Goal: Task Accomplishment & Management: Use online tool/utility

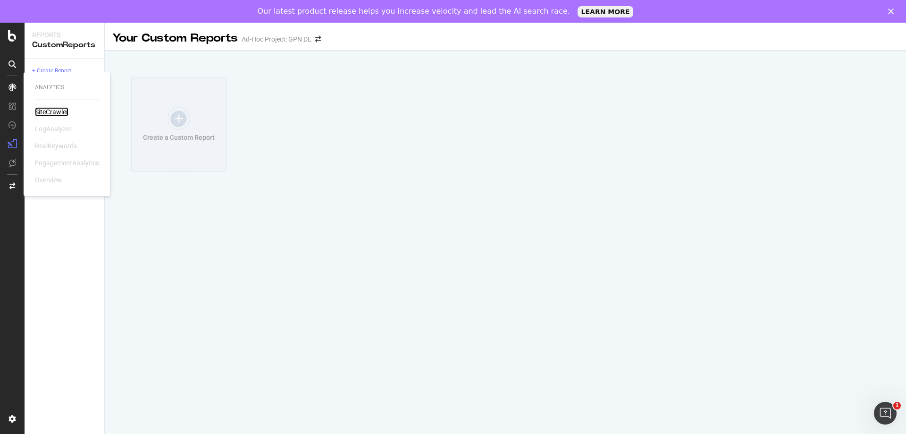
click at [57, 111] on div "SiteCrawler" at bounding box center [52, 111] width 34 height 9
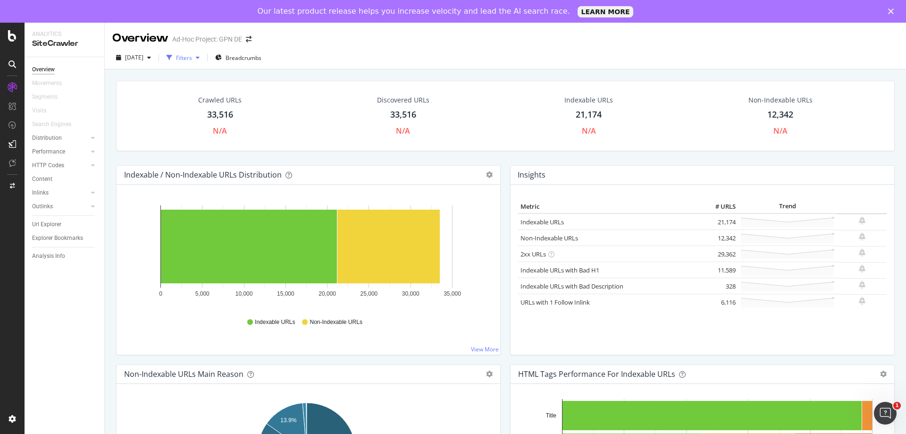
click at [200, 59] on icon "button" at bounding box center [198, 58] width 4 height 6
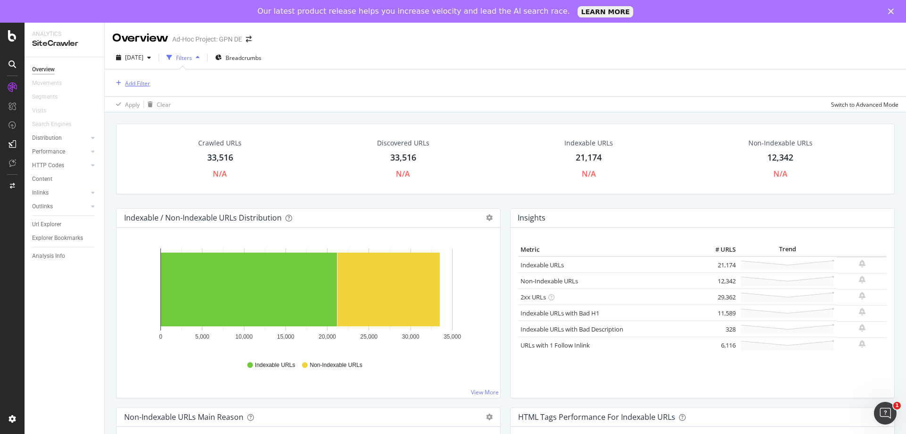
click at [141, 82] on div "Add Filter" at bounding box center [137, 83] width 25 height 8
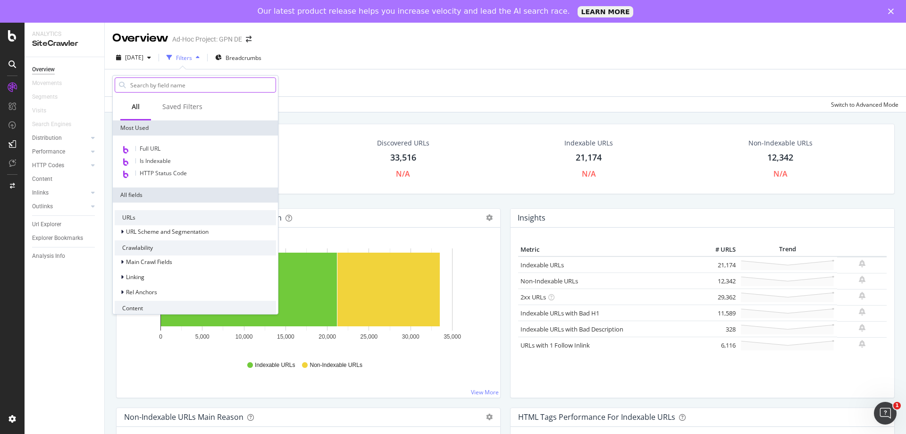
click at [187, 79] on input "text" at bounding box center [202, 85] width 146 height 14
paste input "[URL][DOMAIN_NAME]"
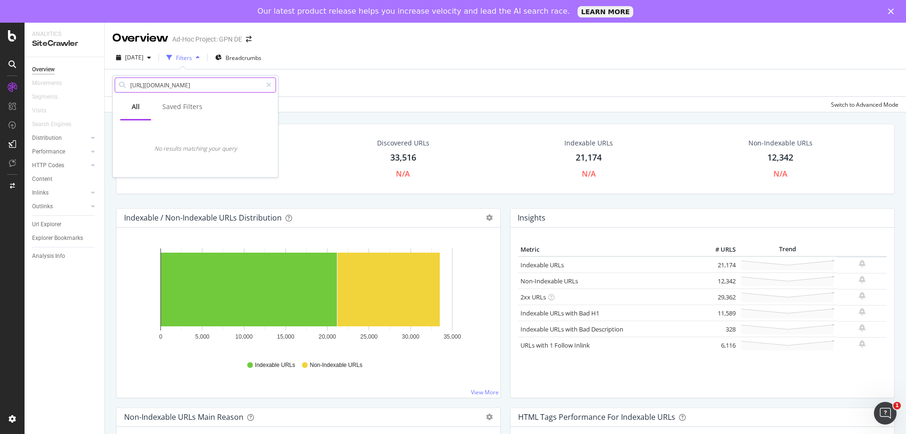
click at [149, 84] on input "[URL][DOMAIN_NAME]" at bounding box center [195, 85] width 133 height 14
type input "[DOMAIN_NAME][URL]"
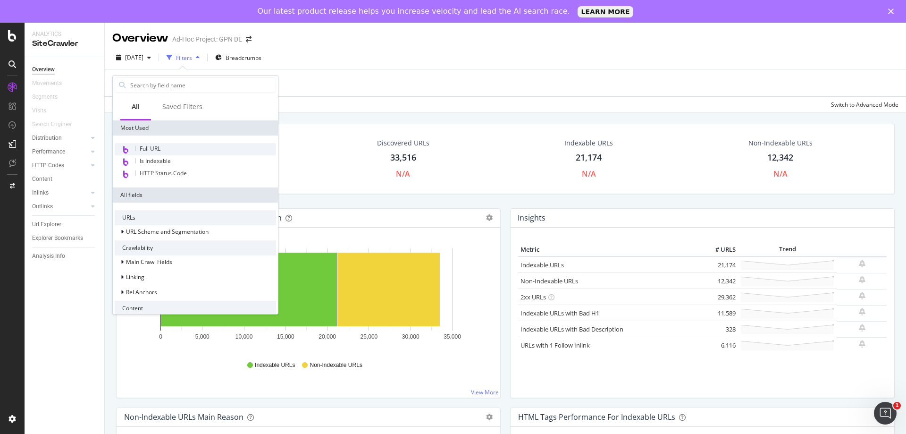
click at [157, 148] on span "Full URL" at bounding box center [150, 148] width 21 height 8
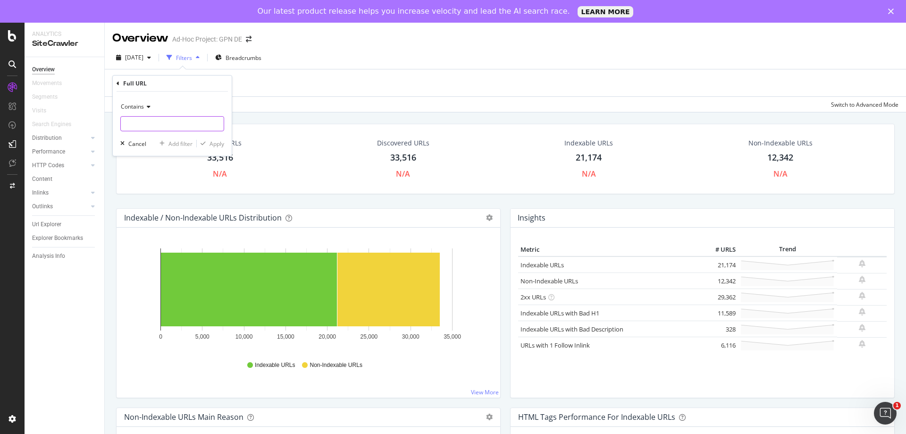
click at [152, 123] on input "text" at bounding box center [172, 123] width 103 height 15
paste input "[URL][DOMAIN_NAME]"
type input "[URL][DOMAIN_NAME]"
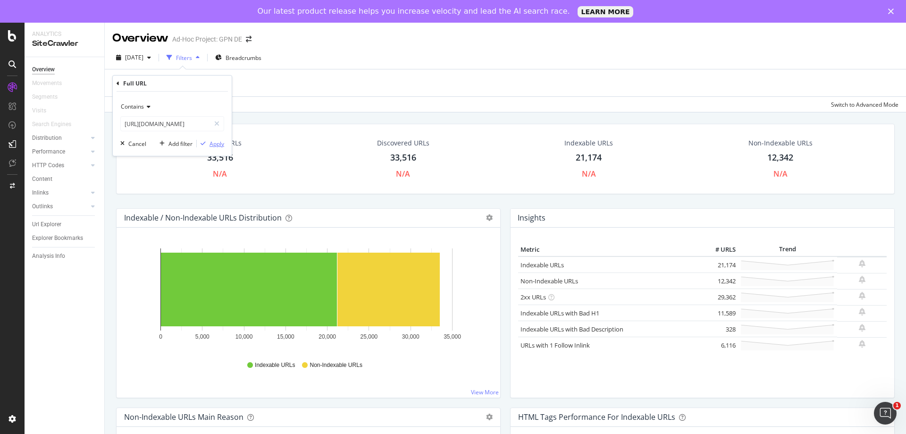
click at [208, 144] on div "button" at bounding box center [203, 144] width 13 height 6
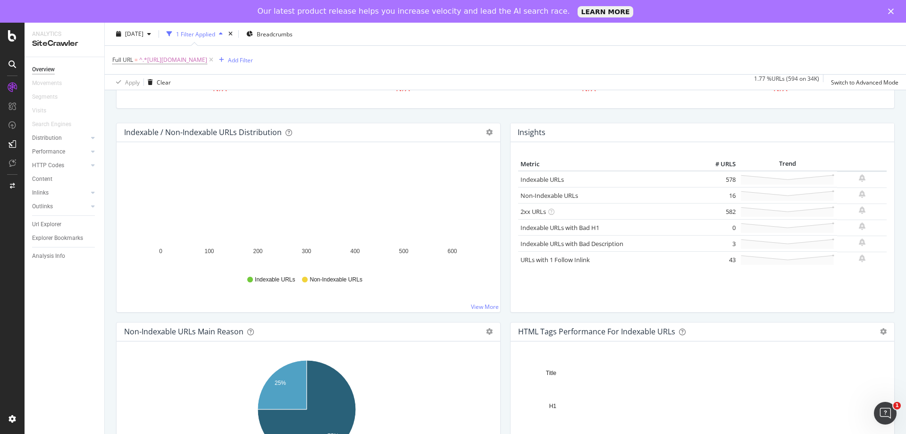
scroll to position [94, 0]
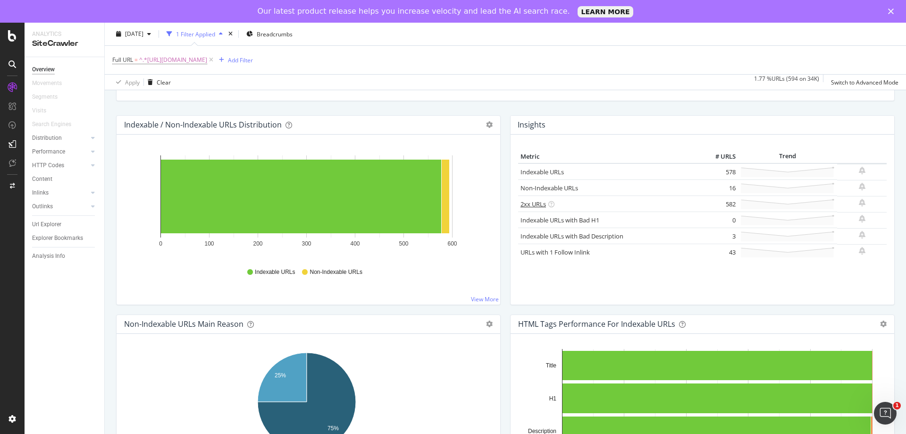
click at [528, 202] on link "2xx URLs" at bounding box center [533, 204] width 25 height 8
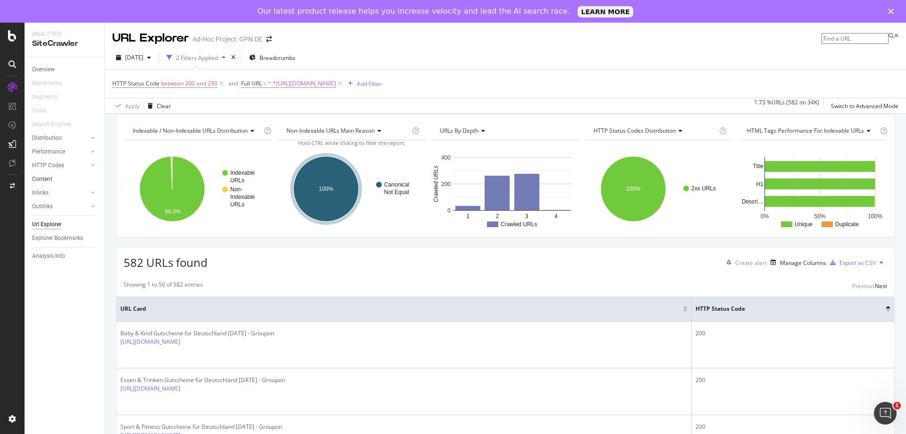
click at [51, 178] on div "Content" at bounding box center [42, 179] width 20 height 10
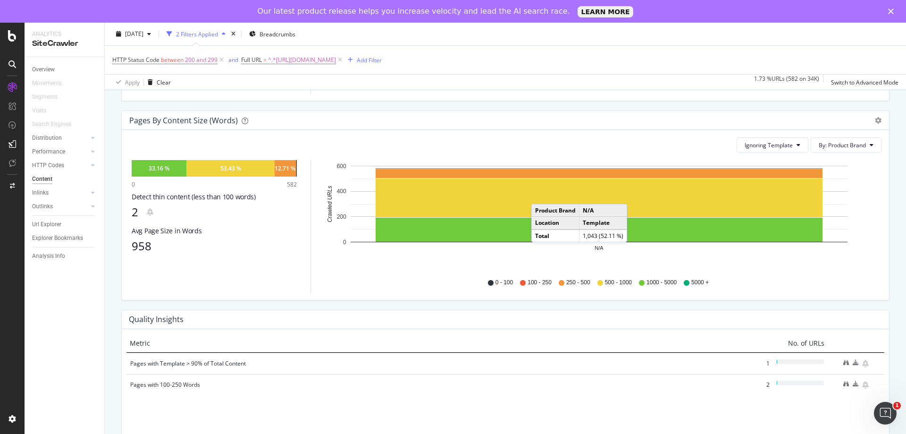
scroll to position [330, 0]
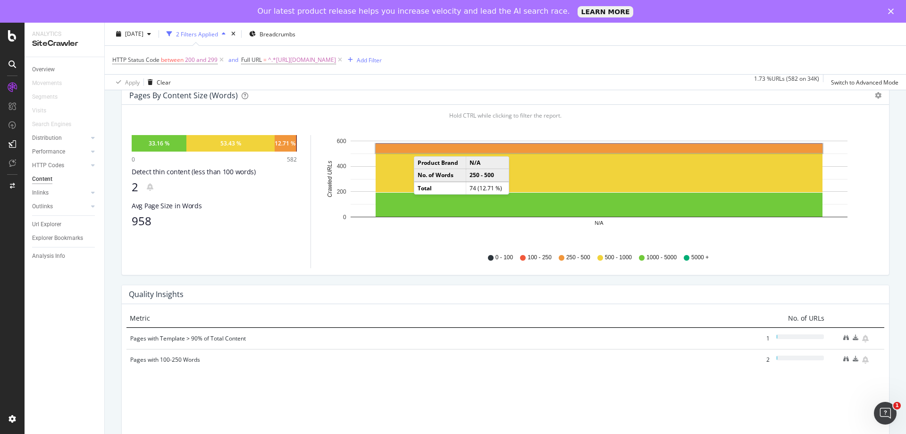
click at [423, 153] on rect "A chart." at bounding box center [599, 148] width 447 height 9
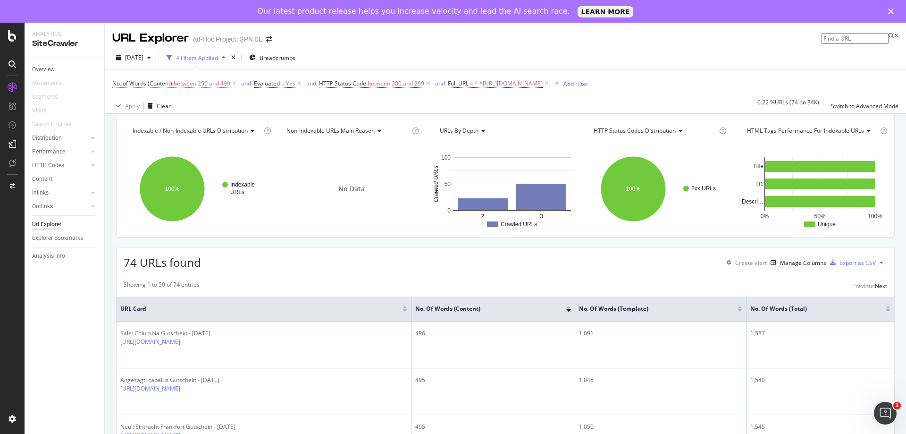
click at [214, 85] on span "250 and 499" at bounding box center [214, 83] width 33 height 13
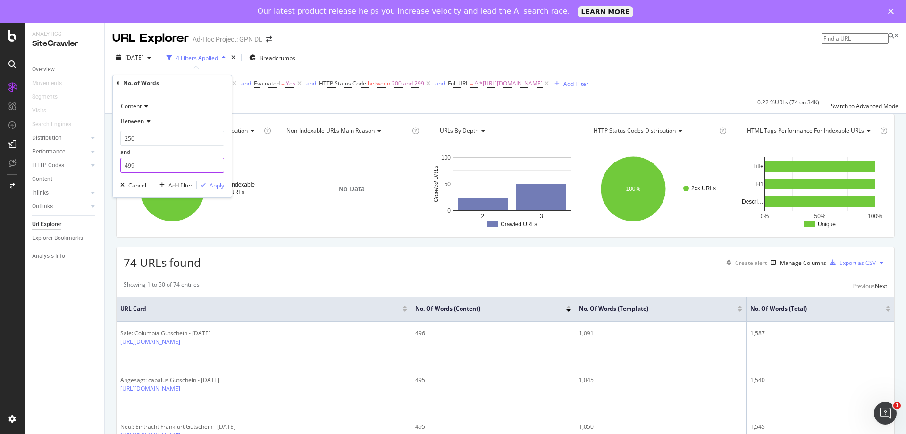
click at [138, 169] on input "499" at bounding box center [172, 165] width 104 height 15
click at [143, 124] on span "Between" at bounding box center [132, 121] width 23 height 8
click at [149, 166] on span "Less than" at bounding box center [137, 165] width 25 height 8
click at [151, 141] on input "number" at bounding box center [172, 138] width 104 height 15
type input "300"
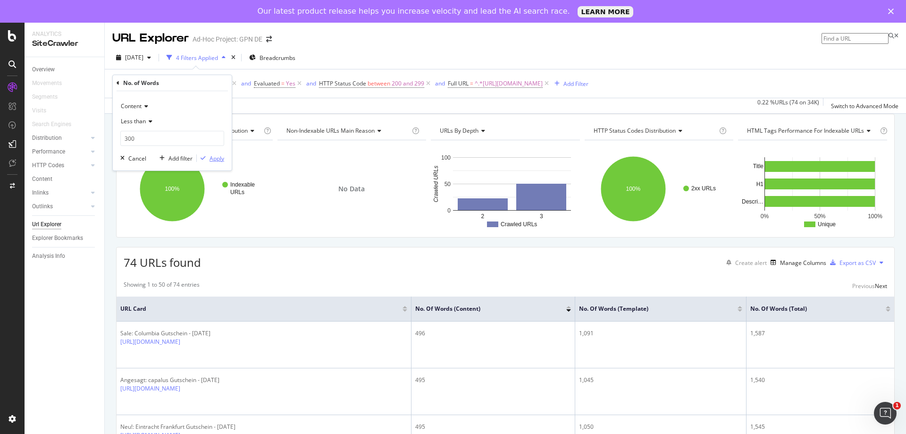
click at [219, 161] on div "Apply" at bounding box center [217, 158] width 15 height 8
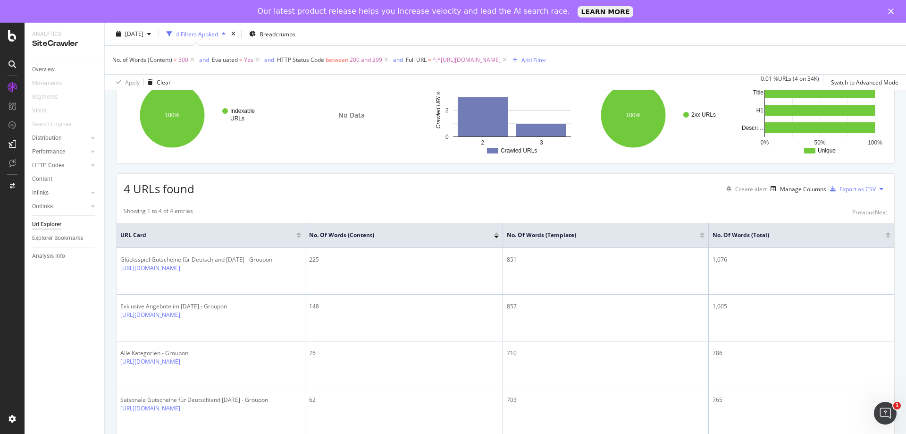
scroll to position [74, 0]
click at [66, 195] on link "Inlinks" at bounding box center [60, 193] width 56 height 10
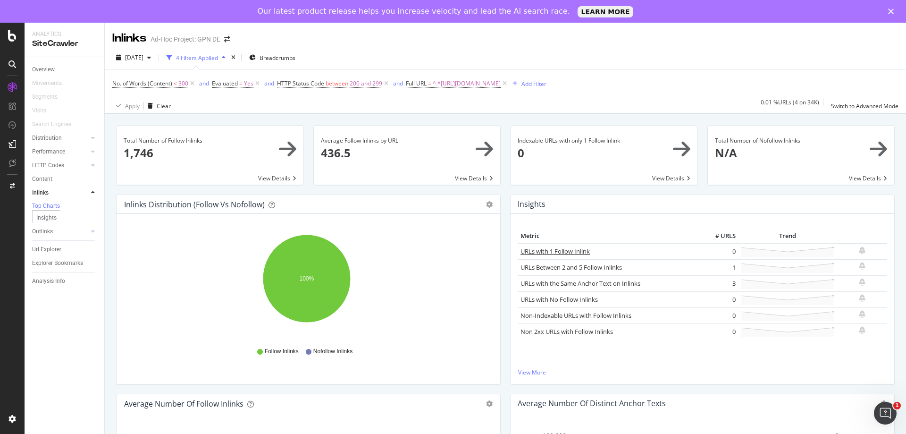
click at [546, 250] on link "URLs with 1 Follow Inlink" at bounding box center [555, 251] width 69 height 8
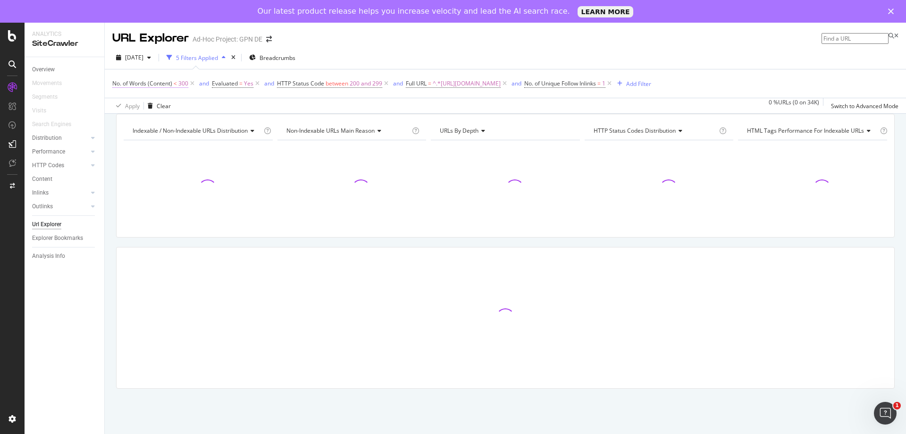
click at [178, 84] on span "No. of Words (Content) < 300" at bounding box center [150, 83] width 76 height 8
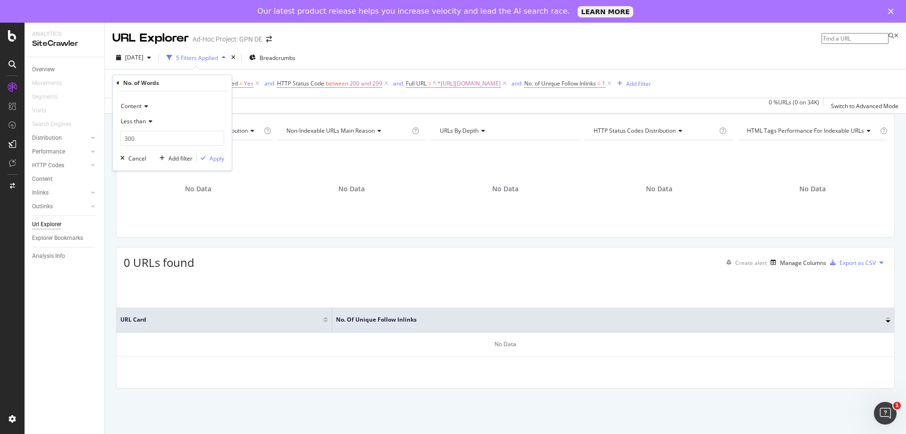
click at [266, 114] on div "Indexable / Non-Indexable URLs distribution Chart (by Value) Table Expand Expor…" at bounding box center [505, 114] width 801 height 0
click at [193, 85] on icon at bounding box center [192, 83] width 8 height 9
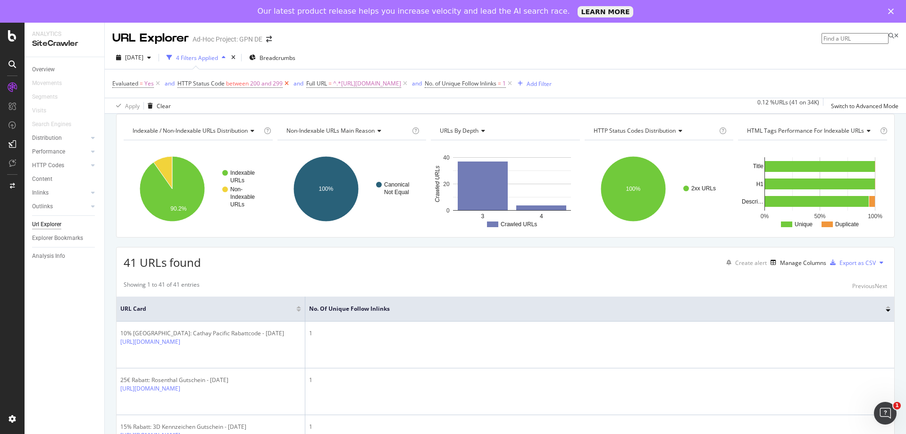
click at [286, 84] on icon at bounding box center [287, 83] width 8 height 9
click at [368, 84] on span "No. of Unique Follow Inlinks" at bounding box center [332, 83] width 72 height 8
click at [383, 121] on icon at bounding box center [382, 121] width 7 height 6
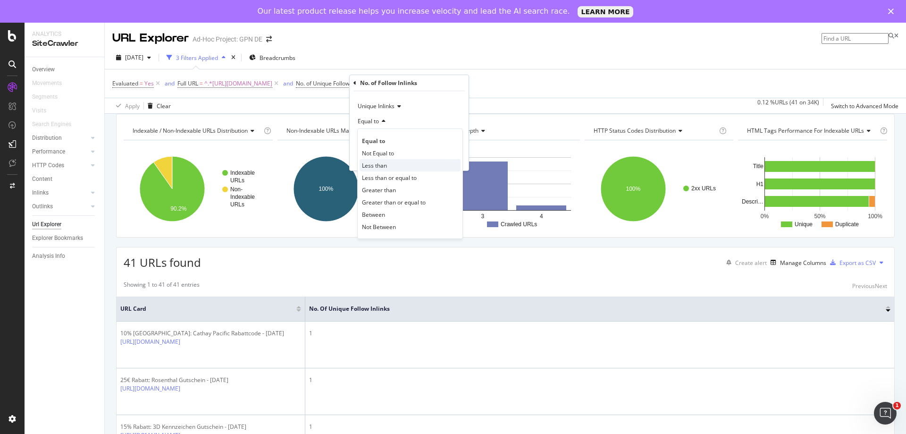
click at [389, 169] on div "Less than" at bounding box center [410, 165] width 101 height 12
click at [385, 138] on input "1" at bounding box center [409, 138] width 104 height 15
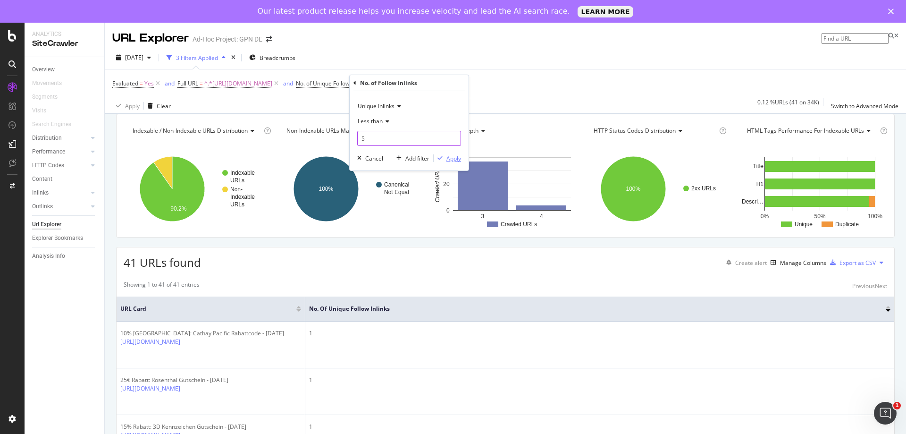
type input "5"
click at [450, 157] on div "Apply" at bounding box center [454, 158] width 15 height 8
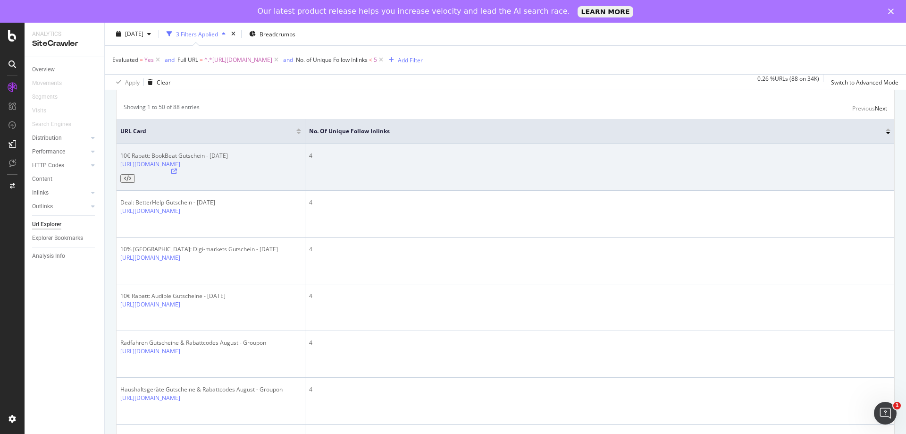
scroll to position [142, 0]
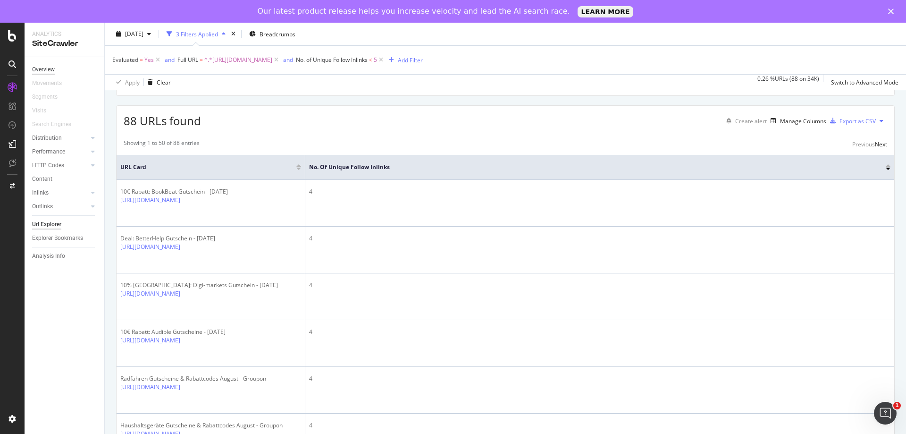
click at [41, 67] on div "Overview" at bounding box center [43, 70] width 23 height 10
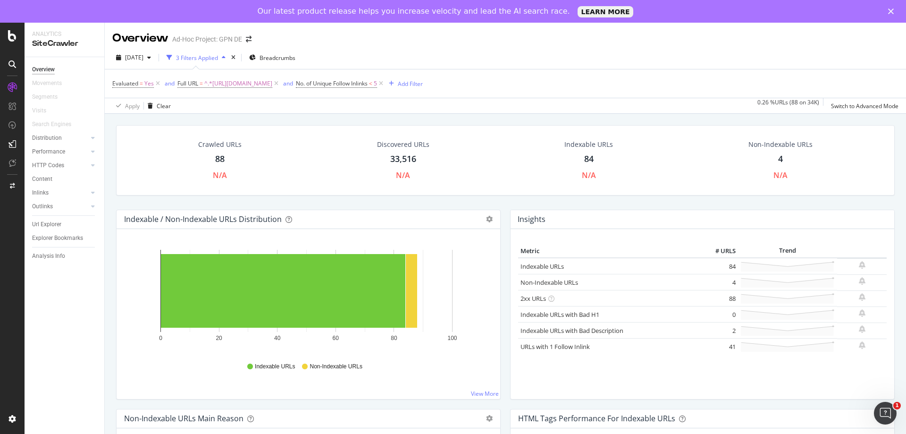
scroll to position [94, 0]
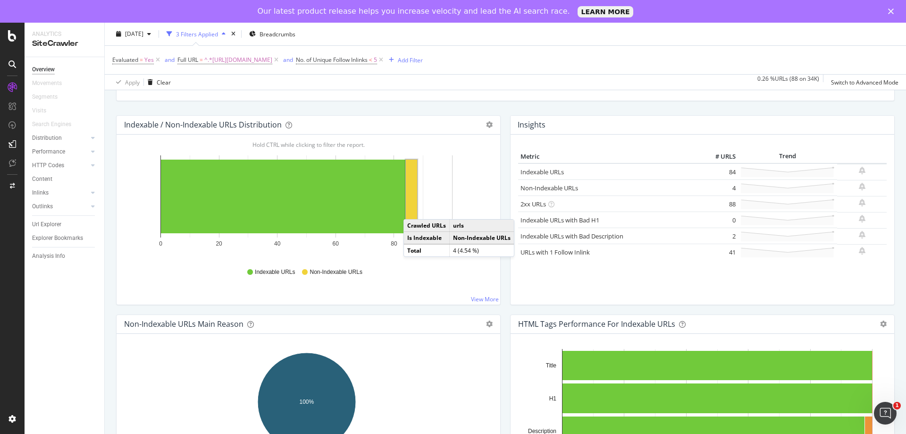
click at [413, 210] on rect "A chart." at bounding box center [411, 197] width 11 height 74
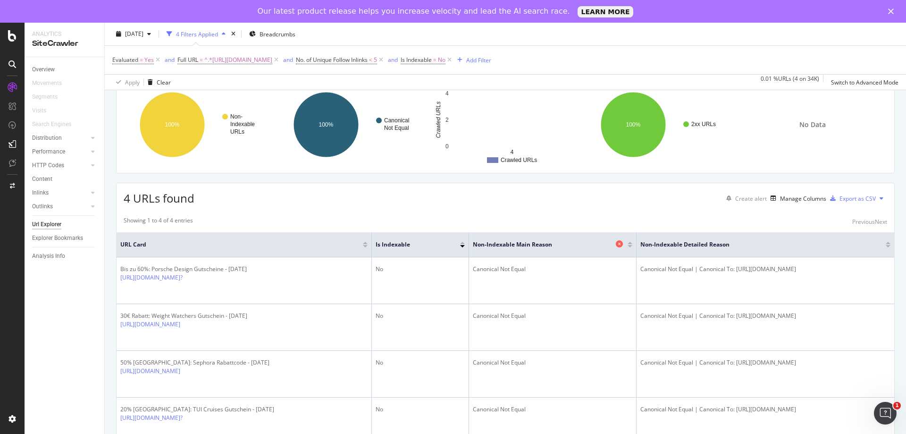
scroll to position [65, 0]
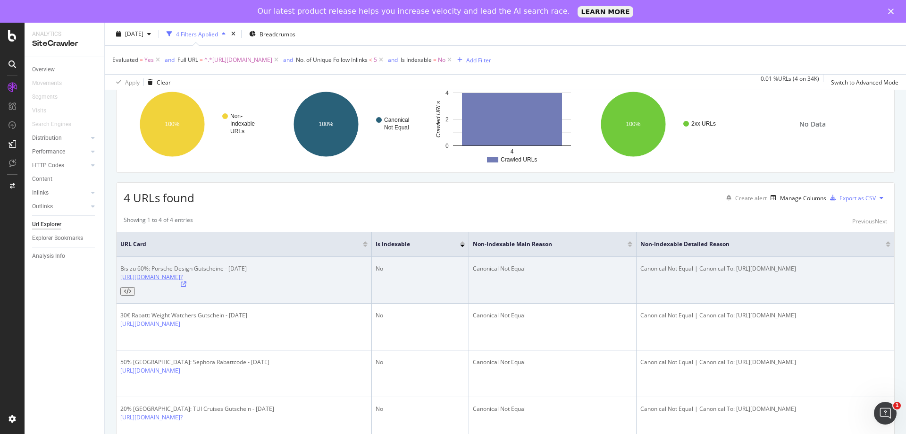
click at [183, 281] on link "[URL][DOMAIN_NAME]?" at bounding box center [151, 277] width 62 height 8
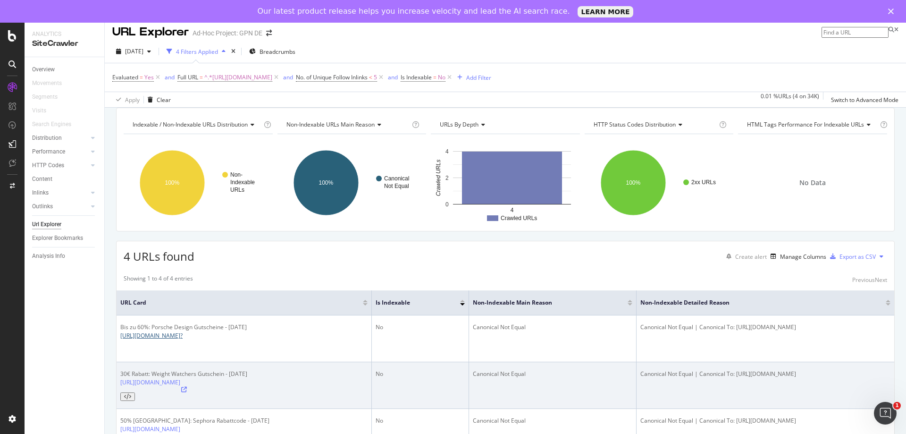
scroll to position [0, 0]
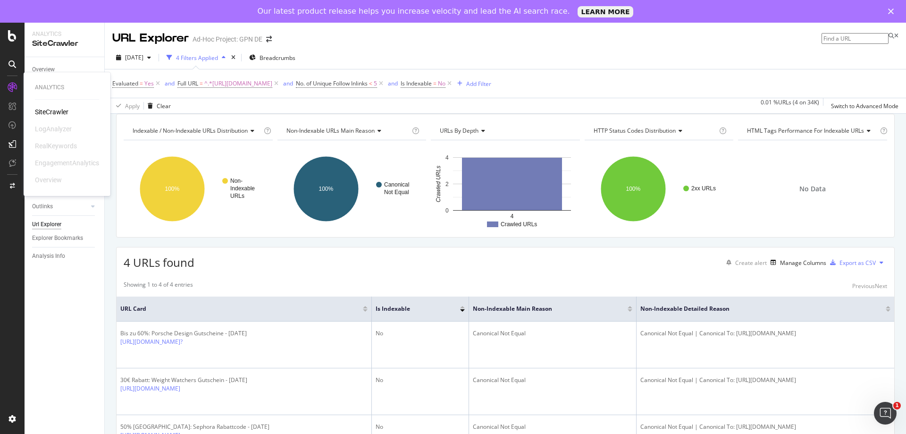
click at [47, 110] on div "SiteCrawler" at bounding box center [52, 111] width 34 height 9
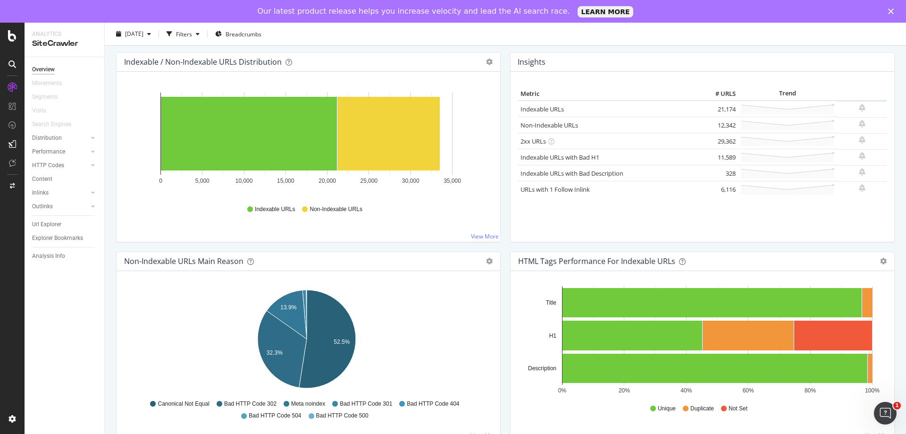
scroll to position [142, 0]
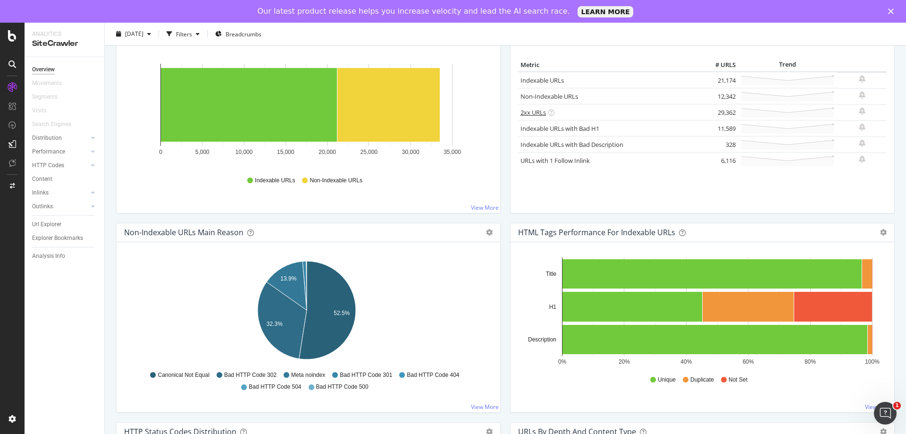
click at [539, 114] on link "2xx URLs" at bounding box center [533, 112] width 25 height 8
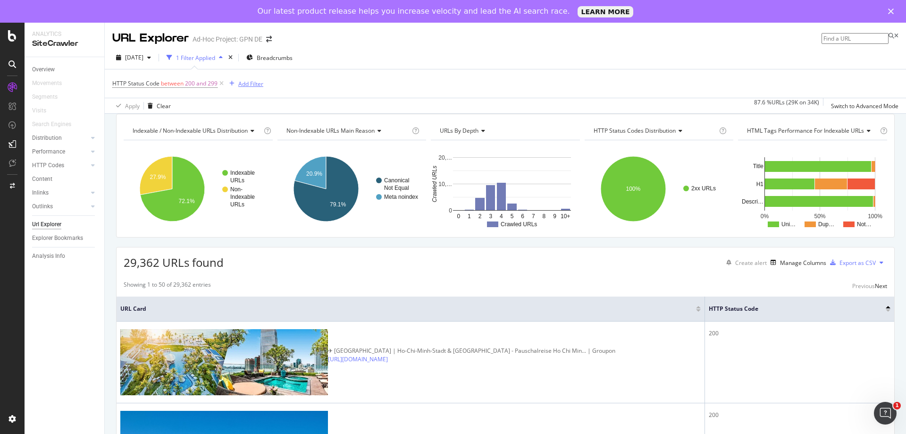
click at [259, 82] on div "Add Filter" at bounding box center [250, 84] width 25 height 8
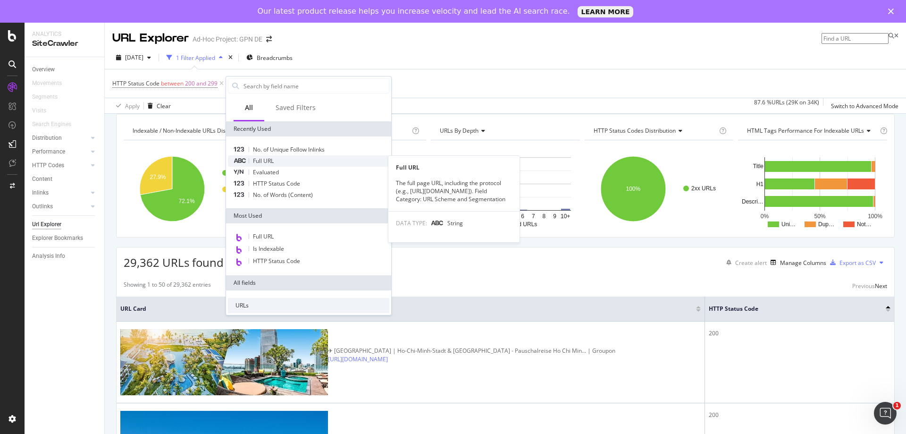
click at [266, 161] on span "Full URL" at bounding box center [263, 161] width 21 height 8
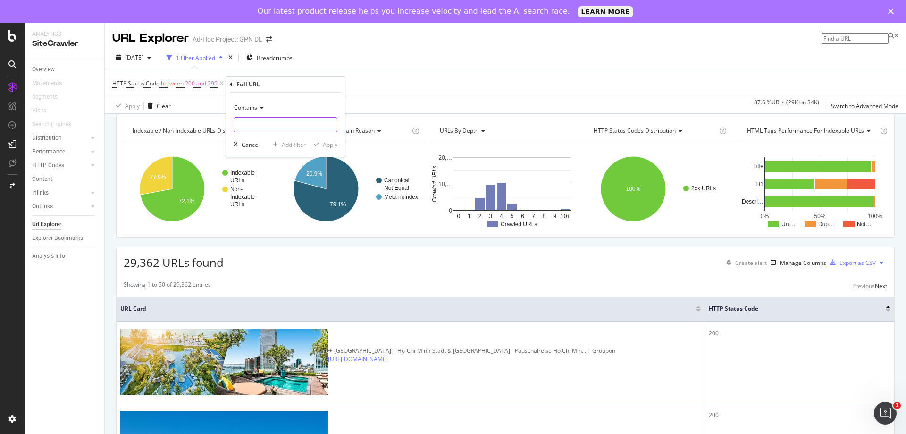
click at [258, 125] on input "text" at bounding box center [285, 124] width 103 height 15
paste input "[URL][DOMAIN_NAME]"
type input "[URL][DOMAIN_NAME]"
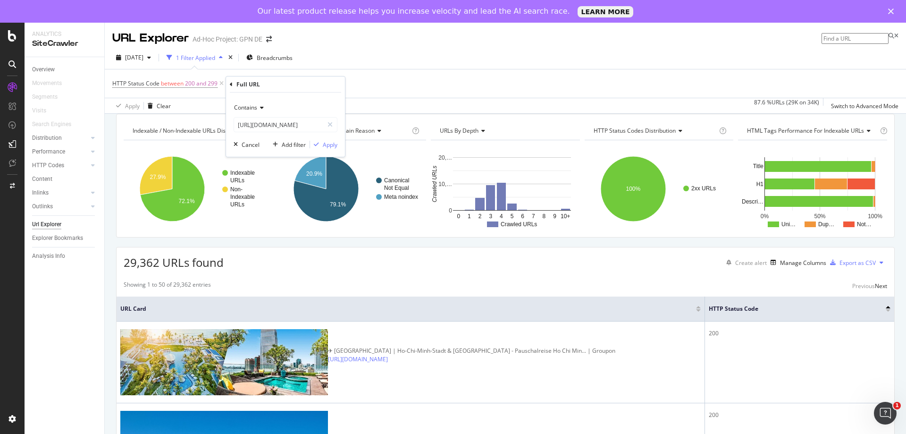
click at [325, 139] on div "Contains [URL][DOMAIN_NAME] Cancel Add filter Apply" at bounding box center [285, 125] width 119 height 64
click at [324, 142] on div "Apply" at bounding box center [330, 145] width 15 height 8
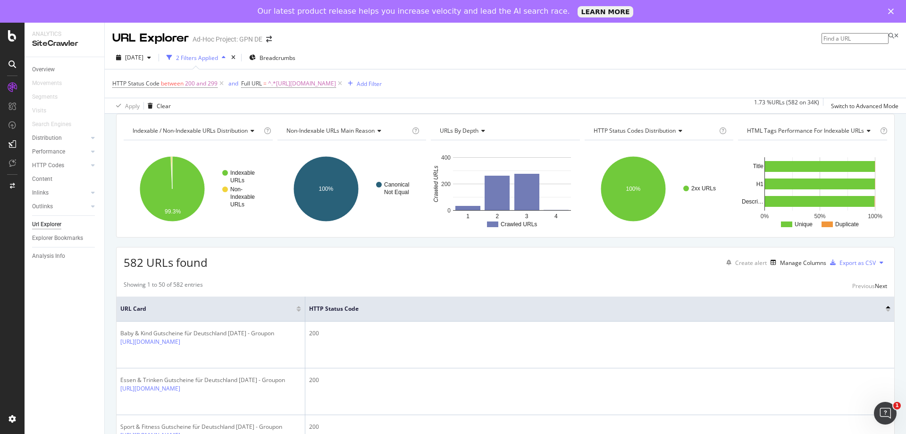
click at [876, 270] on button at bounding box center [881, 262] width 11 height 15
click at [884, 270] on div "582 URLs found Create alert Manage Columns Export as CSV" at bounding box center [506, 258] width 778 height 23
click at [853, 267] on div "Export as CSV" at bounding box center [858, 263] width 36 height 8
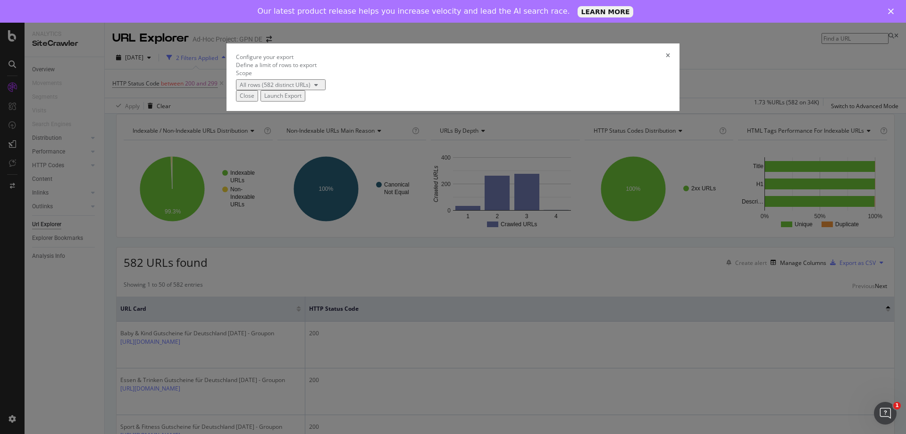
click at [302, 100] on div "Launch Export" at bounding box center [282, 96] width 37 height 8
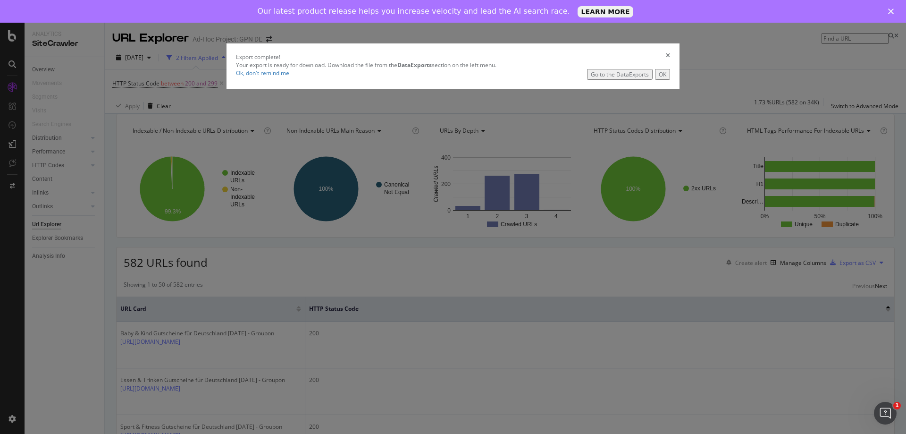
click at [591, 78] on div "Go to the DataExports" at bounding box center [620, 74] width 58 height 8
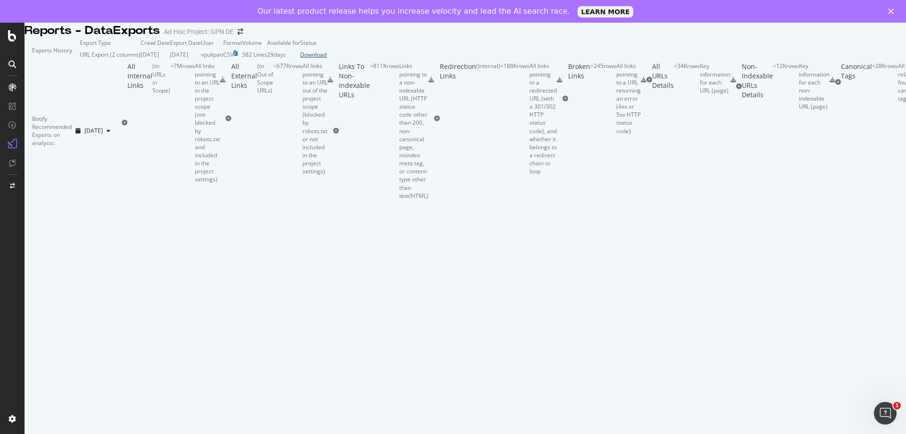
click at [327, 59] on div "Download" at bounding box center [313, 55] width 26 height 8
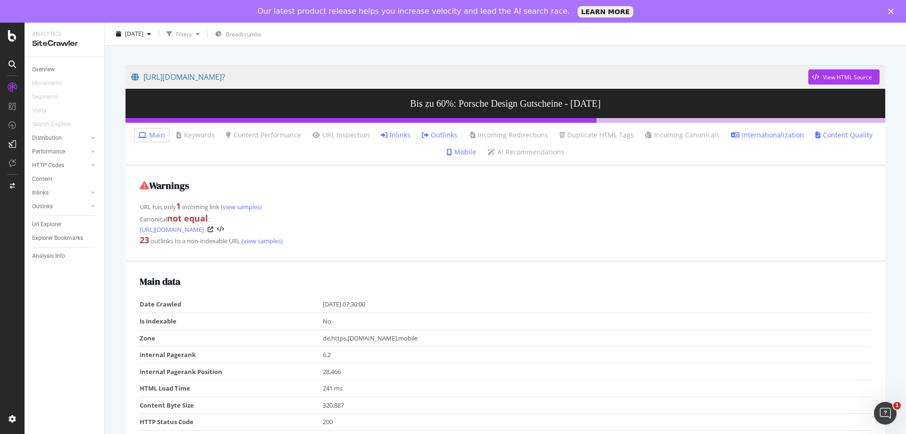
scroll to position [47, 0]
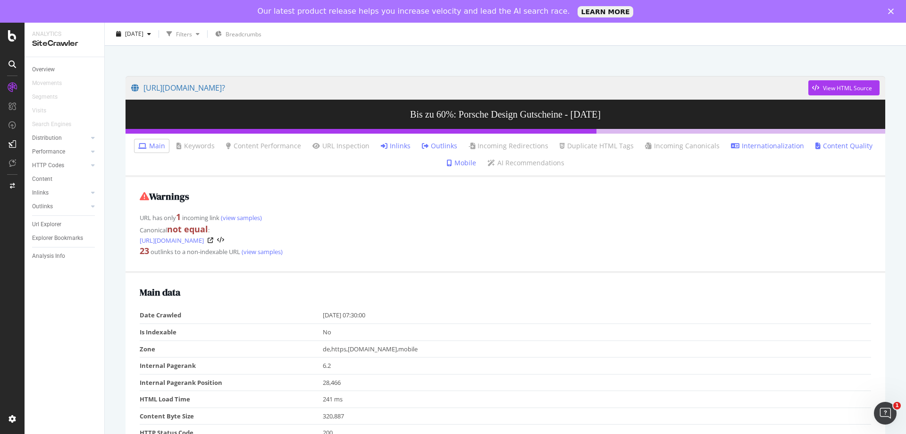
click at [401, 147] on link "Inlinks" at bounding box center [396, 145] width 30 height 9
